Goal: Task Accomplishment & Management: Manage account settings

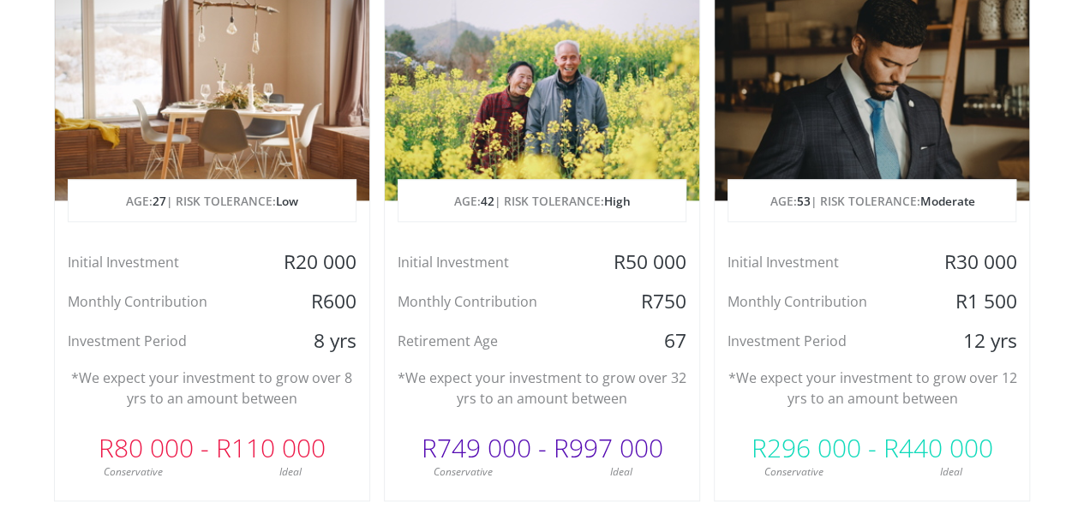
scroll to position [924, 0]
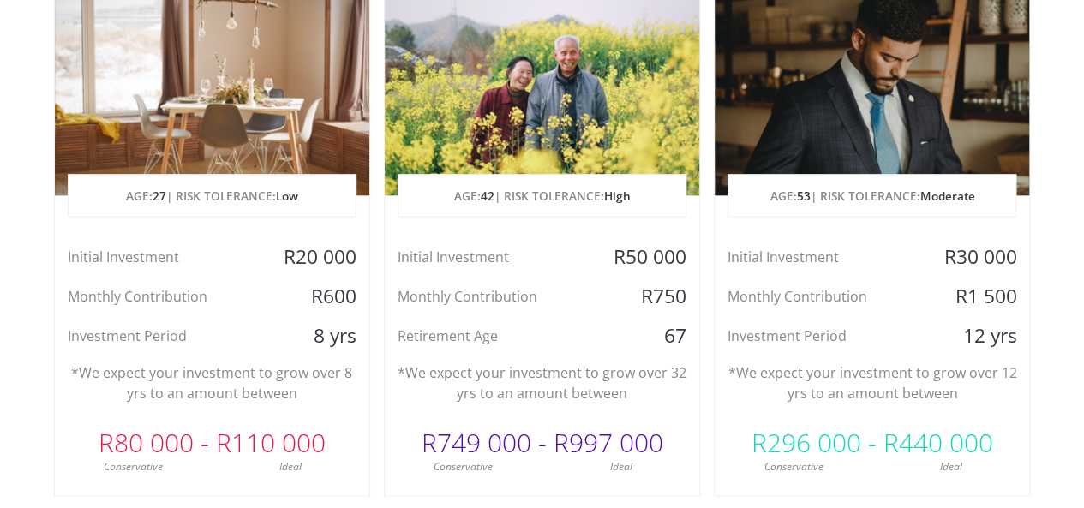
click at [850, 244] on div "Initial Investment" at bounding box center [820, 257] width 210 height 26
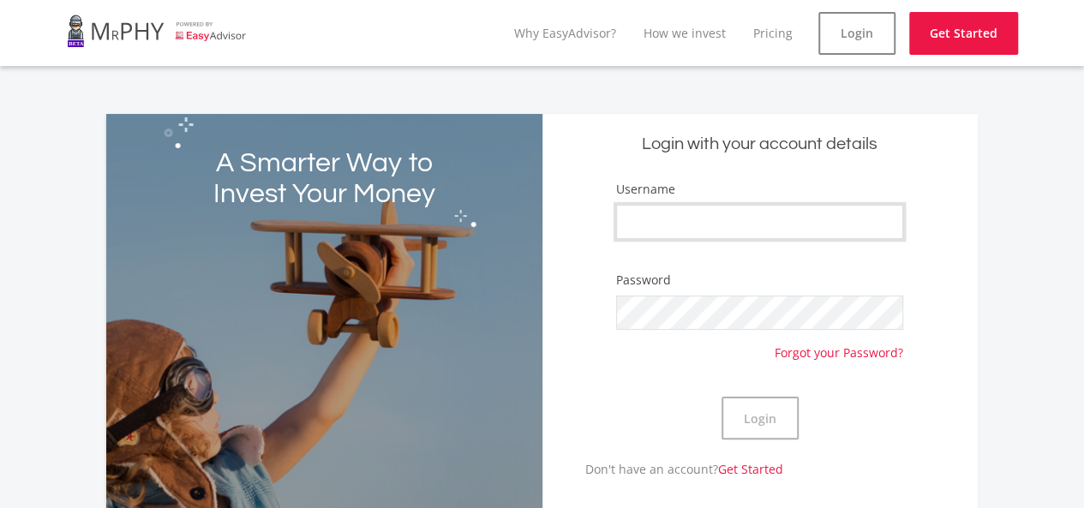
click at [651, 220] on input "Username" at bounding box center [759, 222] width 287 height 34
click at [701, 219] on input "Username" at bounding box center [759, 222] width 287 height 34
click at [550, 39] on link "Why EasyAdvisor?" at bounding box center [565, 33] width 102 height 16
